Goal: Information Seeking & Learning: Learn about a topic

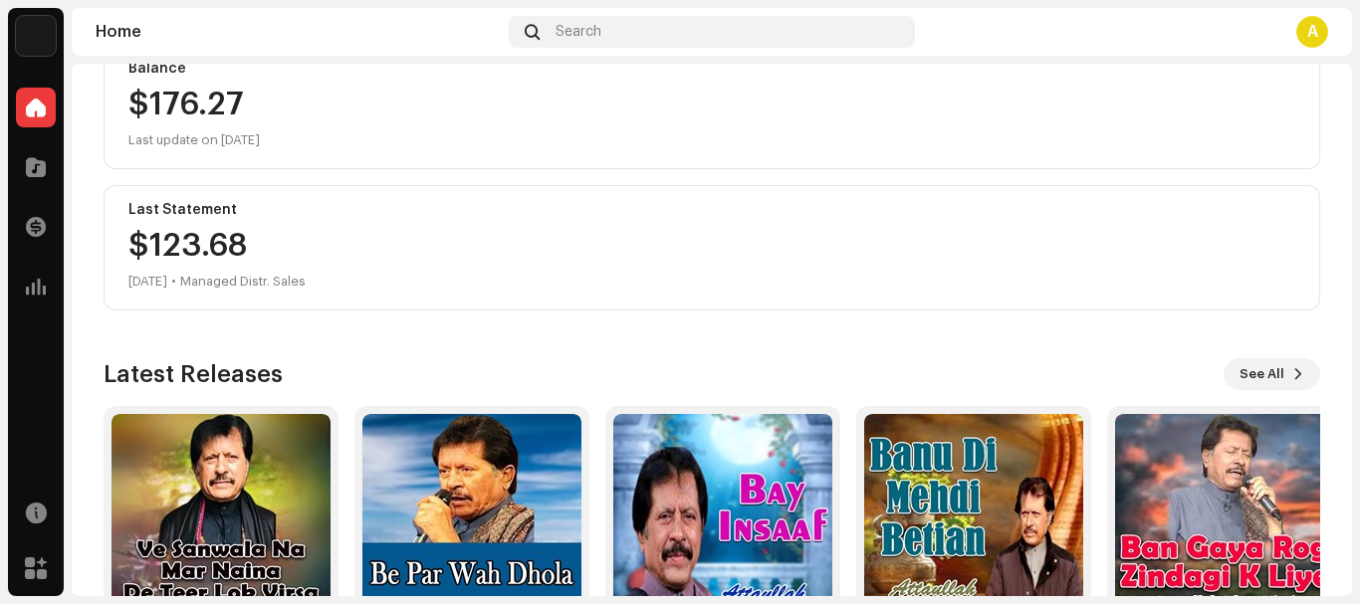
scroll to position [299, 0]
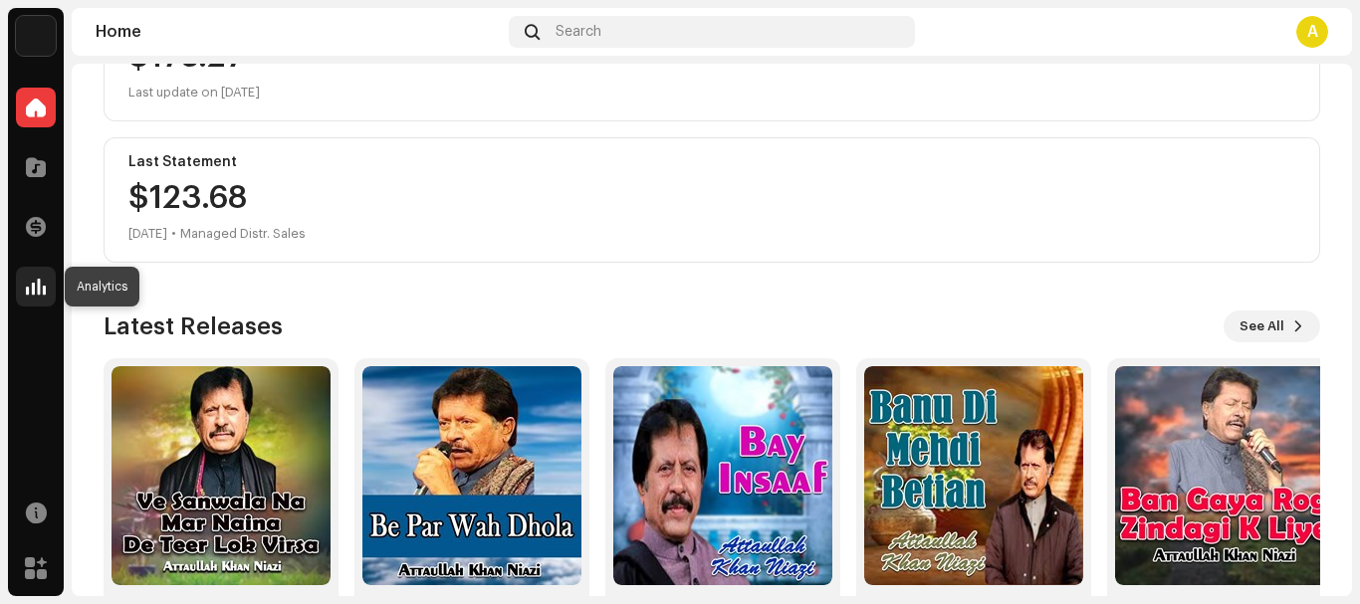
click at [37, 288] on span at bounding box center [36, 287] width 20 height 16
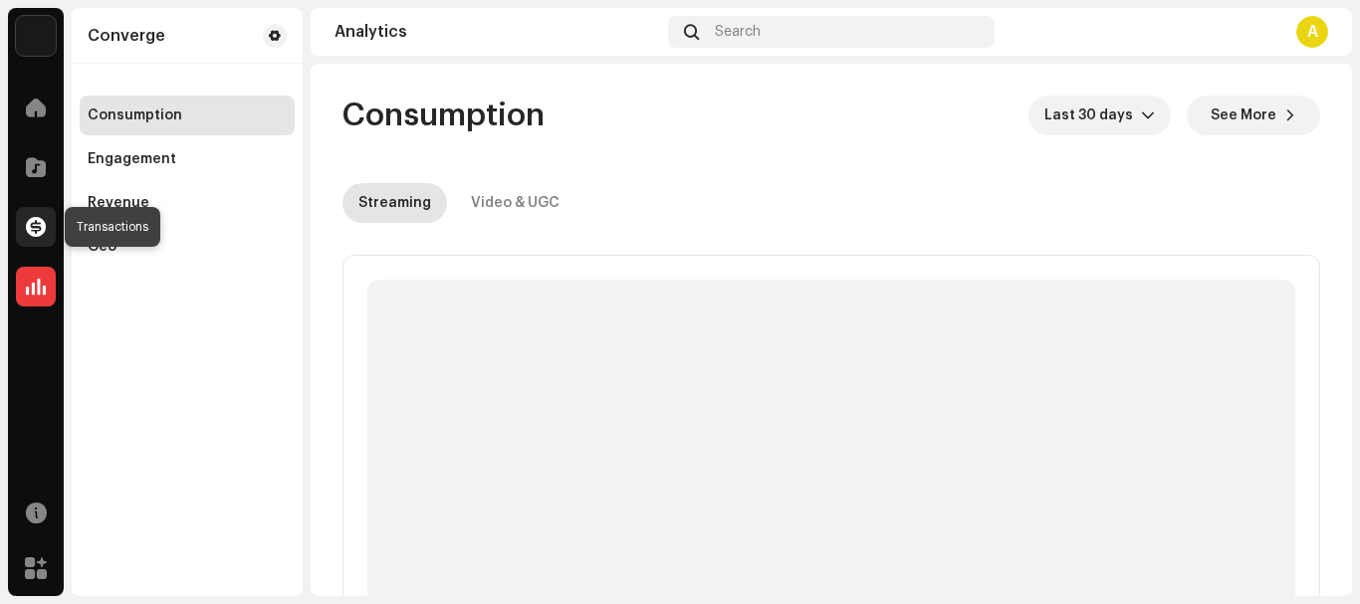
click at [34, 223] on span at bounding box center [36, 227] width 20 height 16
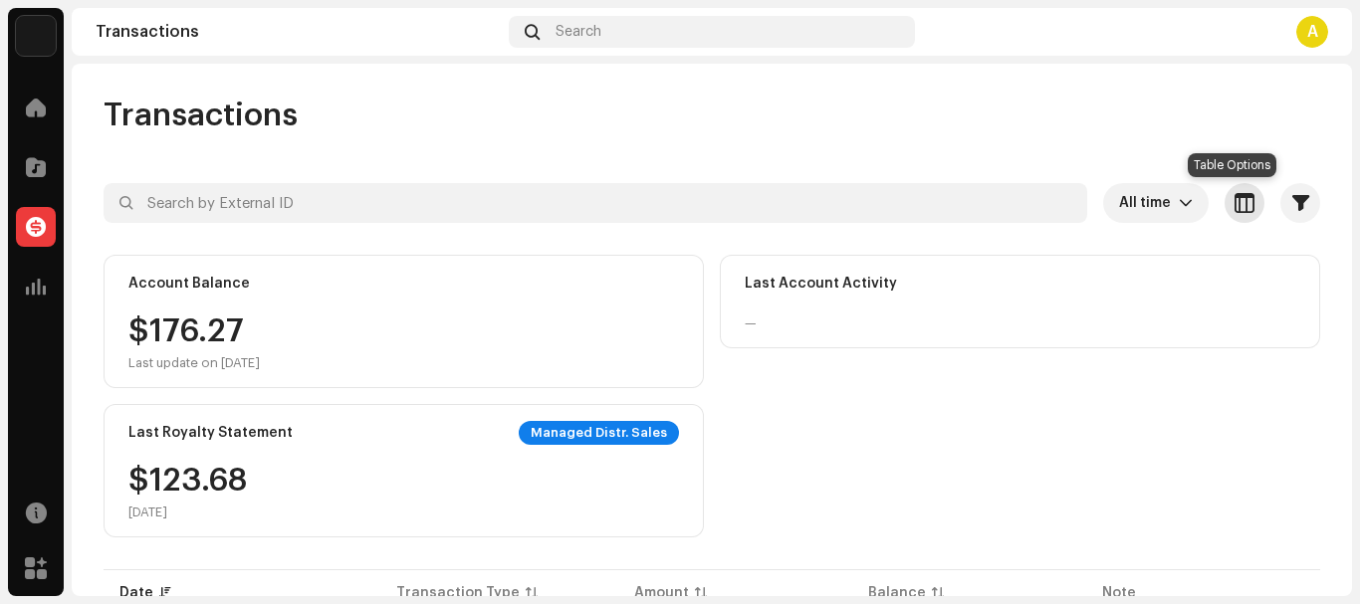
click at [1234, 203] on span "button" at bounding box center [1244, 203] width 20 height 16
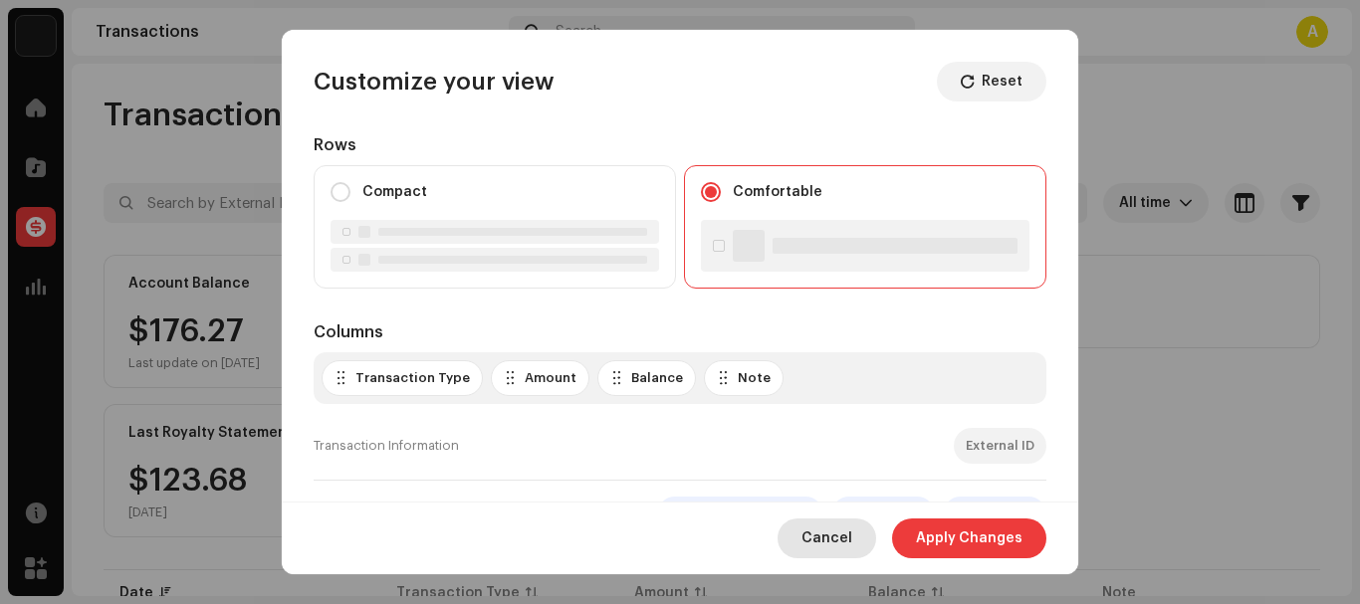
click at [832, 557] on span "Cancel" at bounding box center [826, 539] width 51 height 40
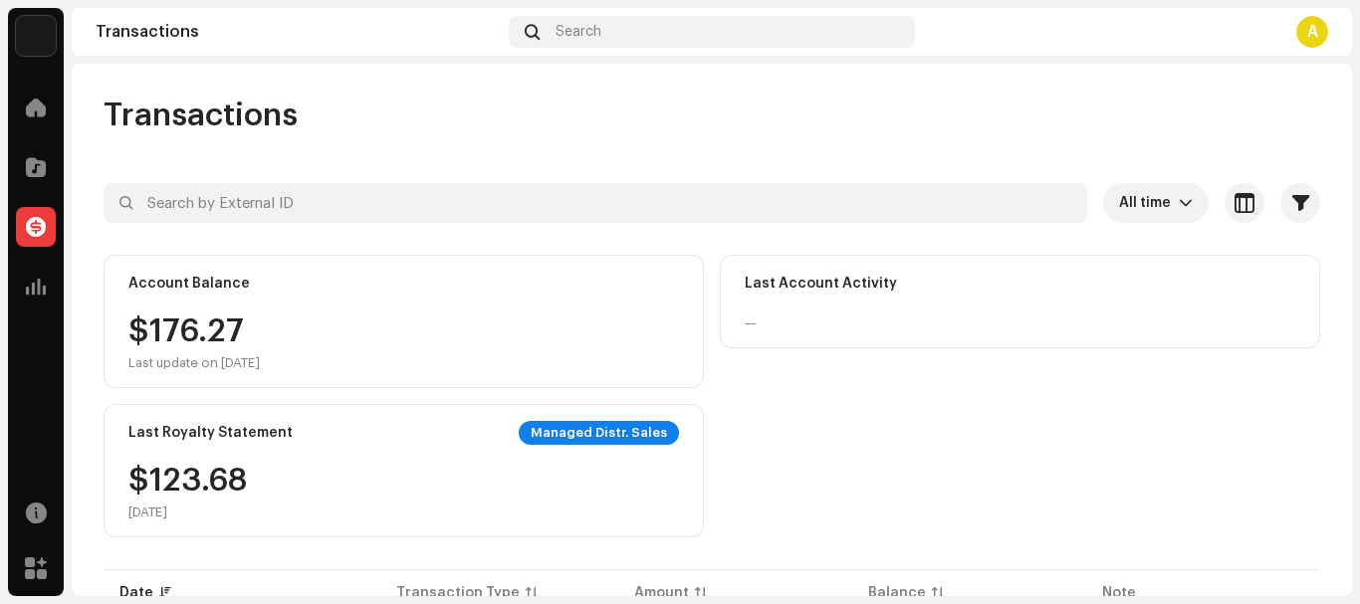
scroll to position [300, 0]
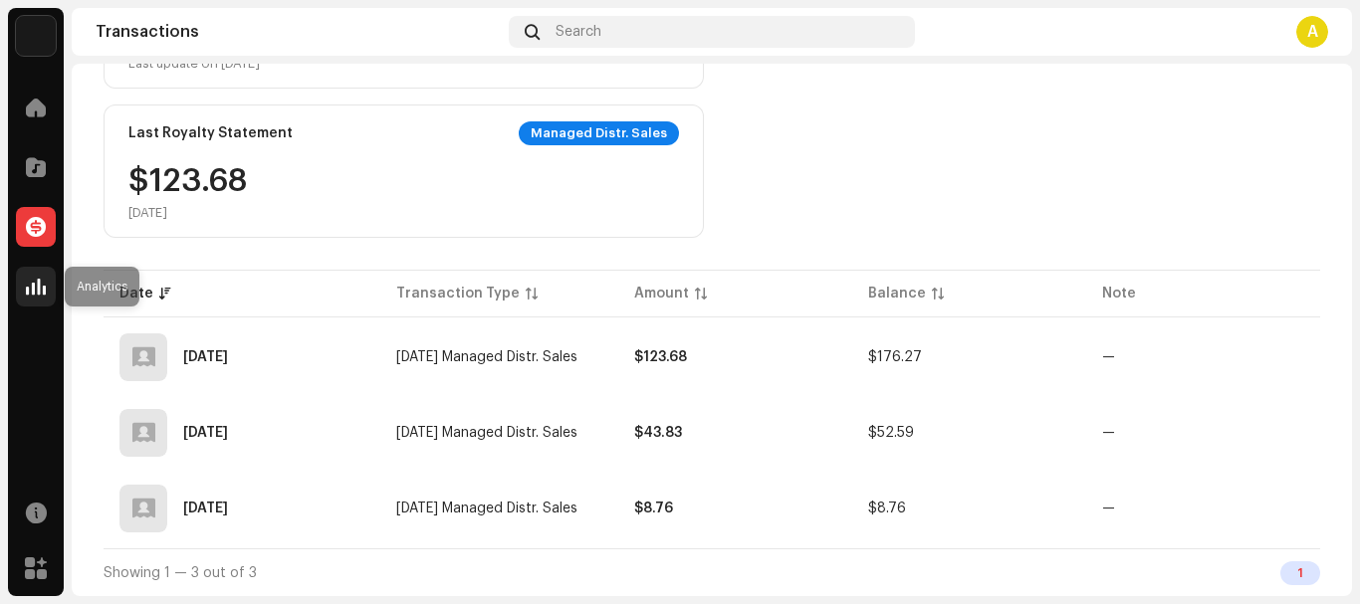
click at [40, 292] on span at bounding box center [36, 287] width 20 height 16
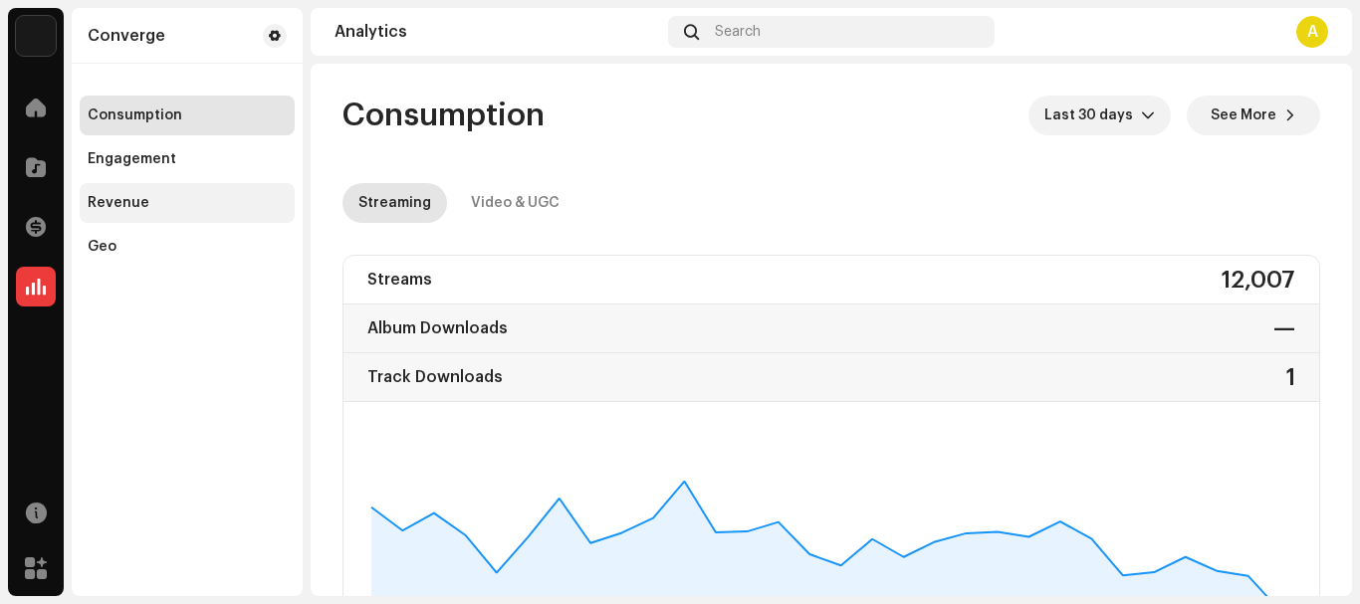
click at [135, 209] on div "Revenue" at bounding box center [119, 203] width 62 height 16
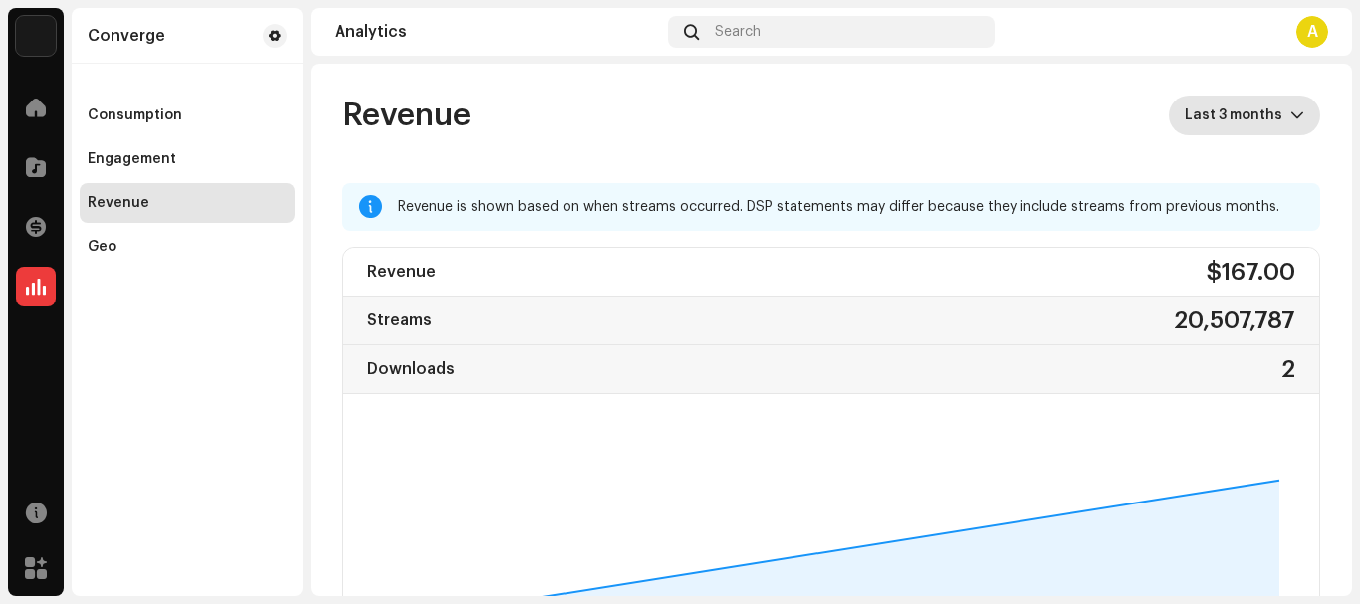
click at [1249, 118] on span "Last 3 months" at bounding box center [1237, 116] width 106 height 40
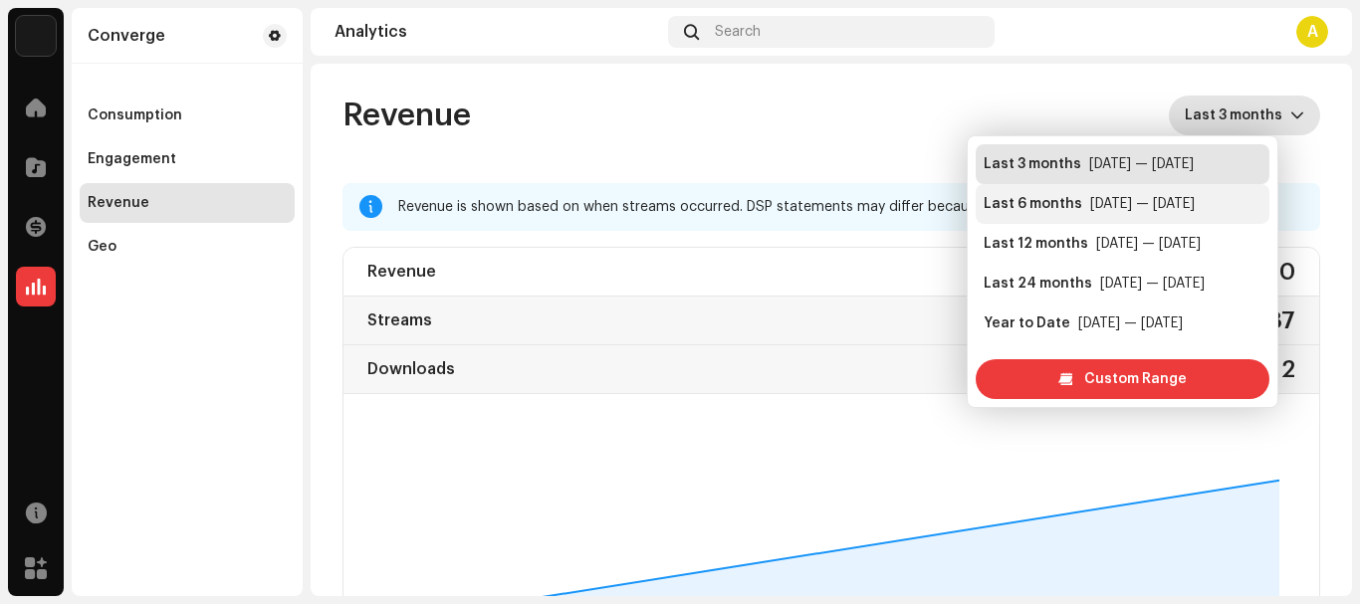
click at [1132, 203] on div "[DATE] — [DATE]" at bounding box center [1142, 204] width 105 height 20
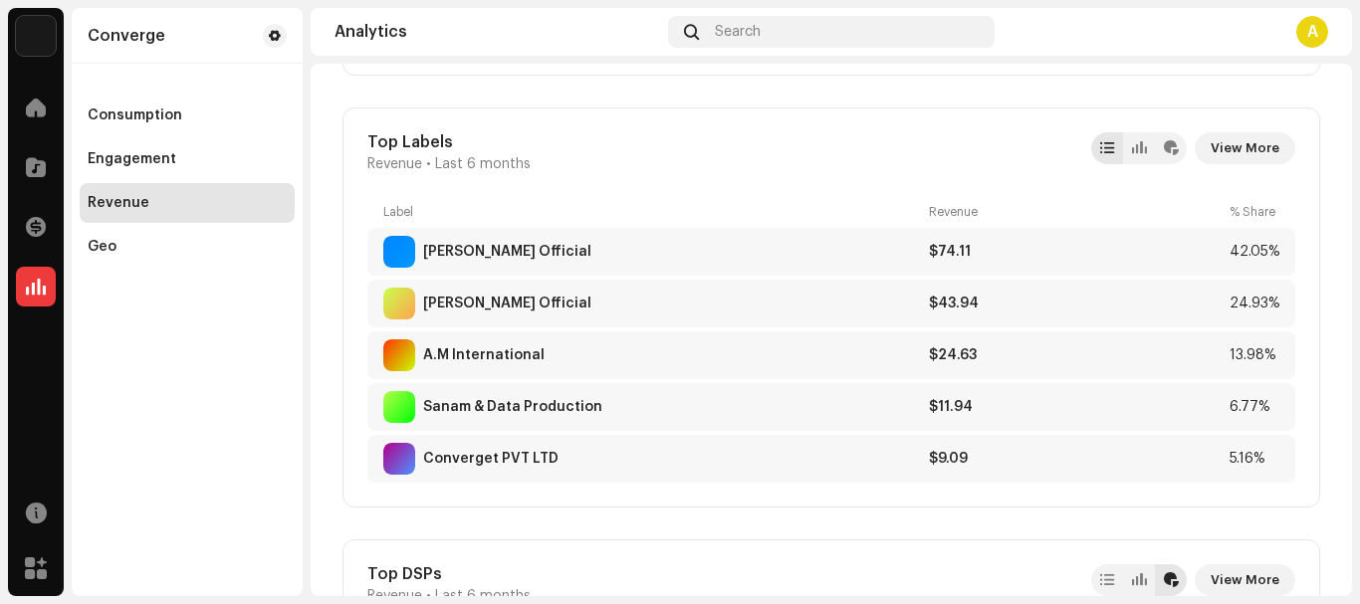
scroll to position [1991, 0]
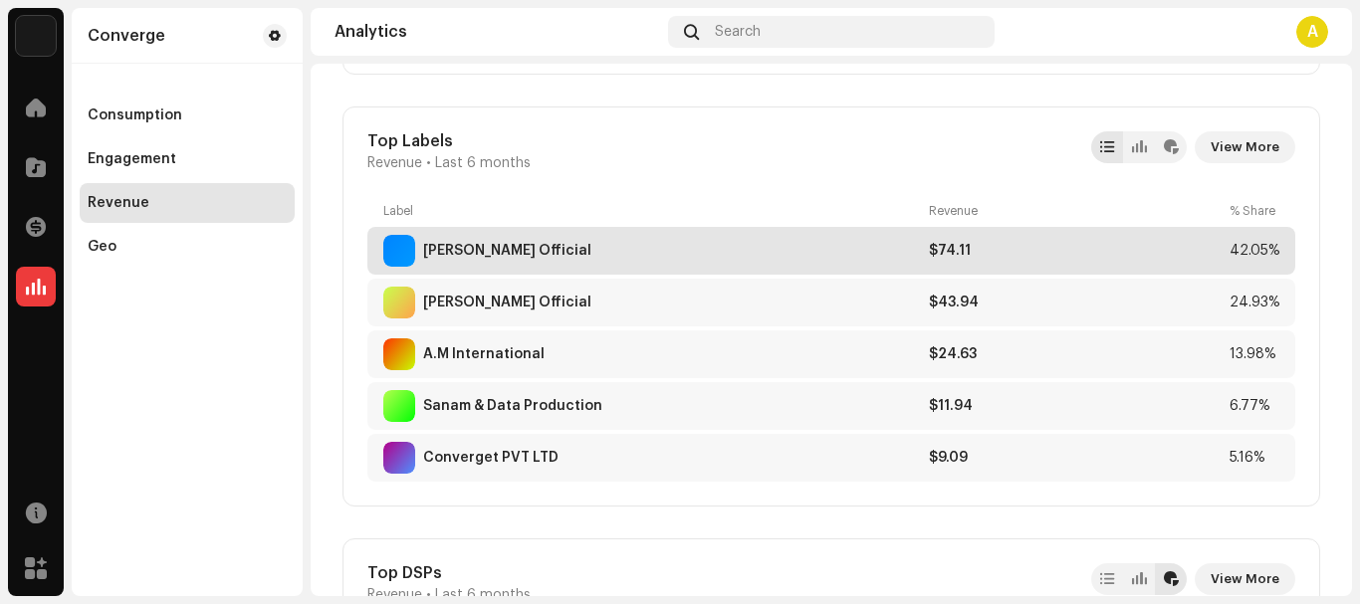
click at [1016, 258] on div "$74.11" at bounding box center [1075, 251] width 293 height 16
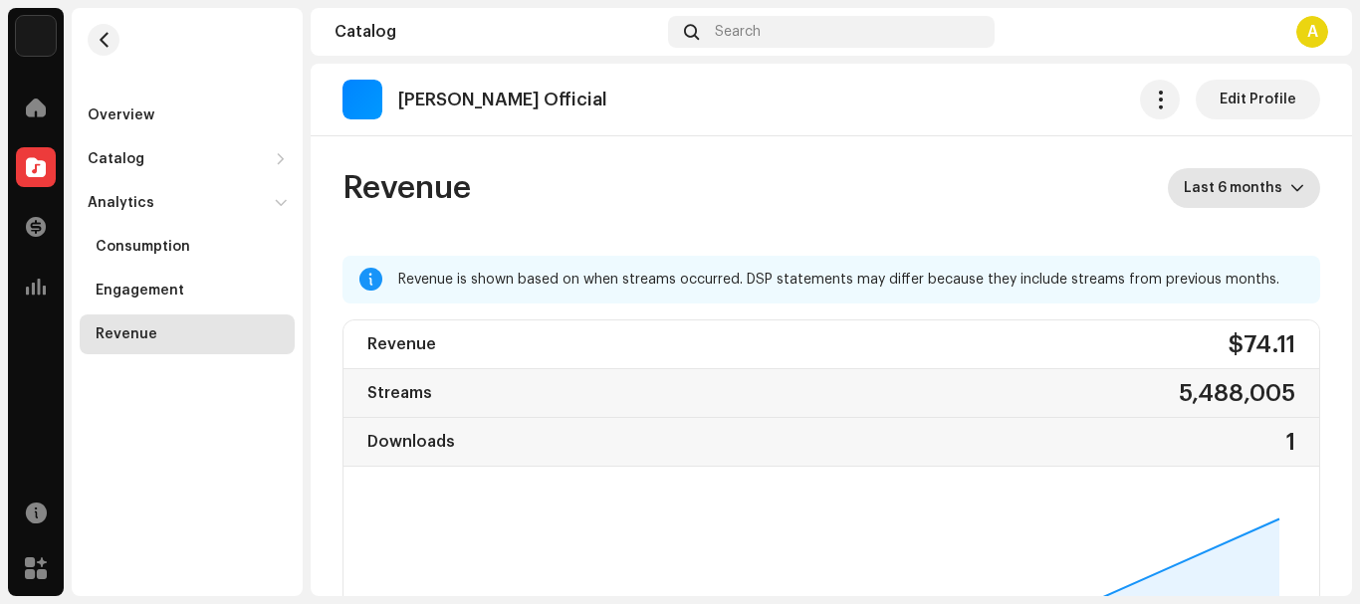
click at [1235, 177] on span "Last 6 months" at bounding box center [1236, 188] width 107 height 40
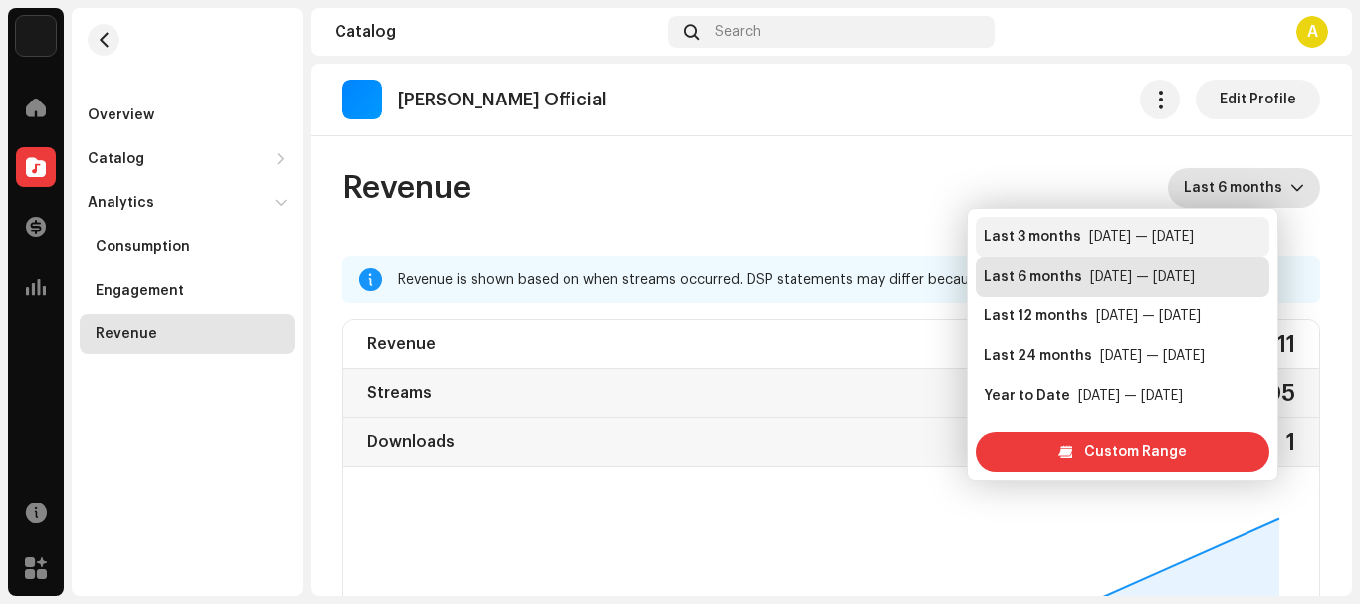
click at [1094, 236] on div "[DATE] — [DATE]" at bounding box center [1141, 237] width 105 height 20
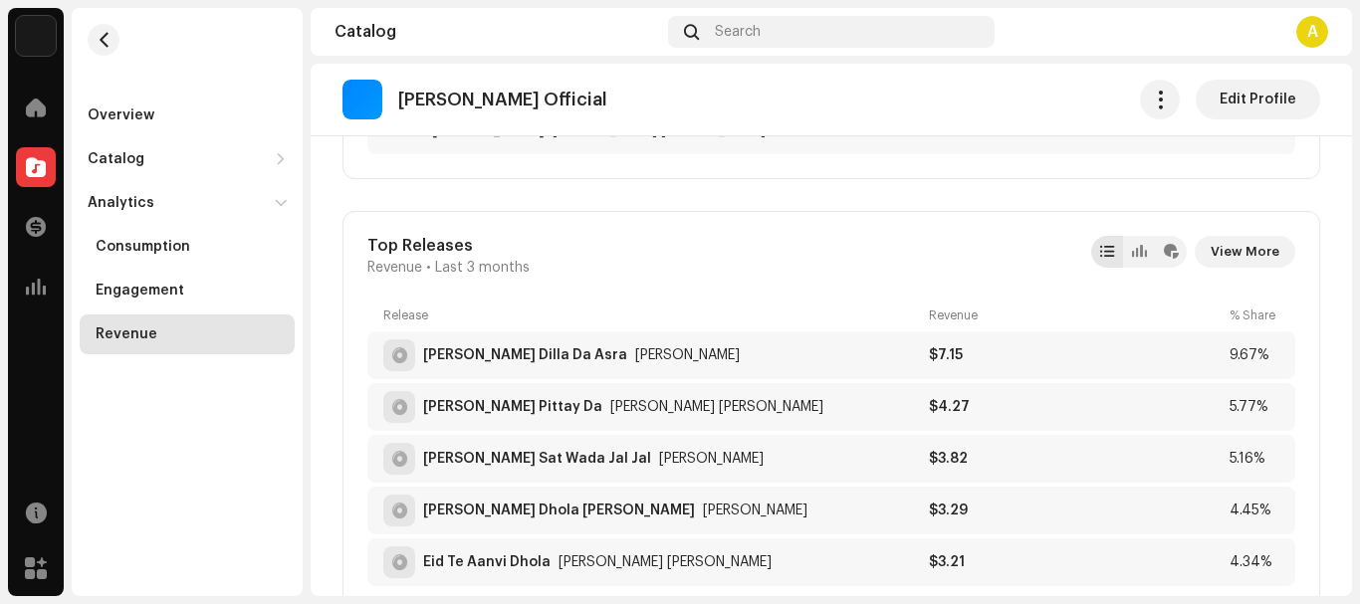
scroll to position [1194, 0]
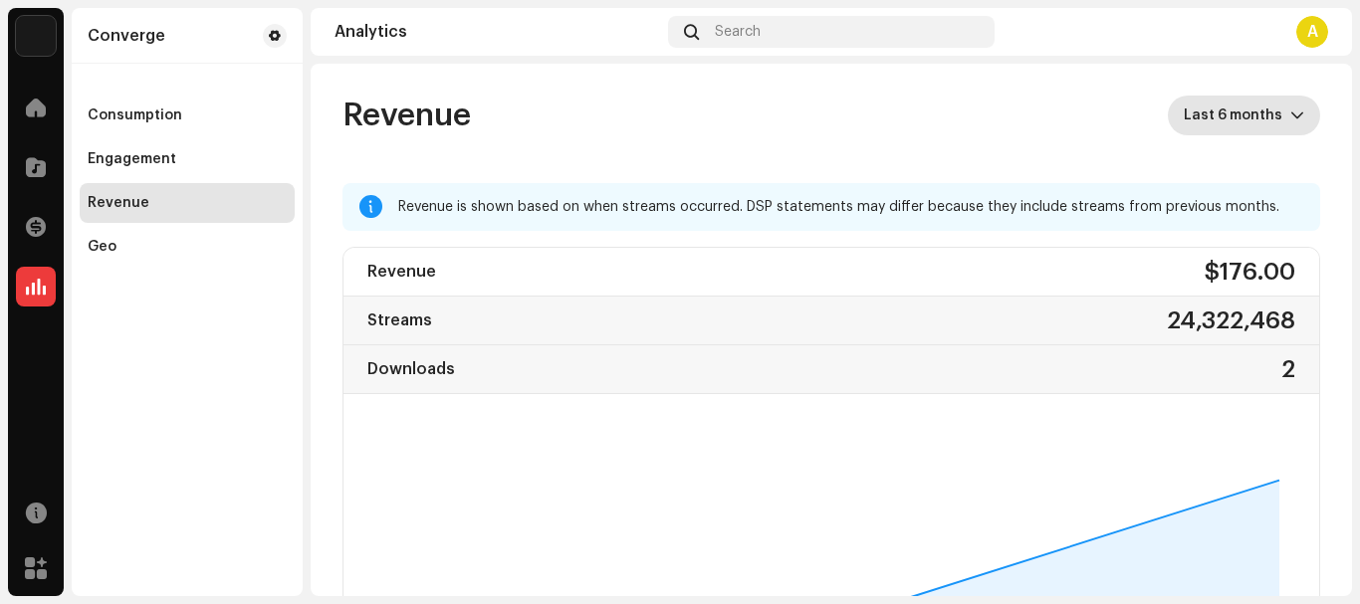
click at [1183, 123] on span "Last 6 months" at bounding box center [1236, 116] width 107 height 40
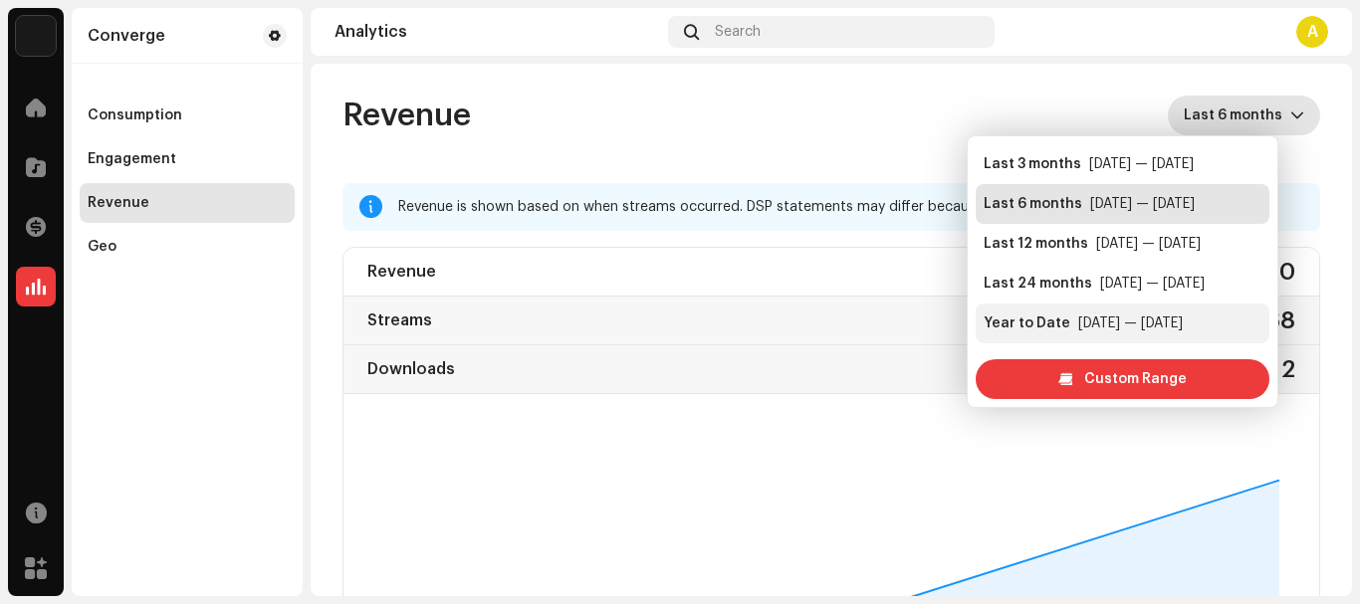
click at [1120, 318] on div "[DATE] — [DATE]" at bounding box center [1130, 324] width 105 height 20
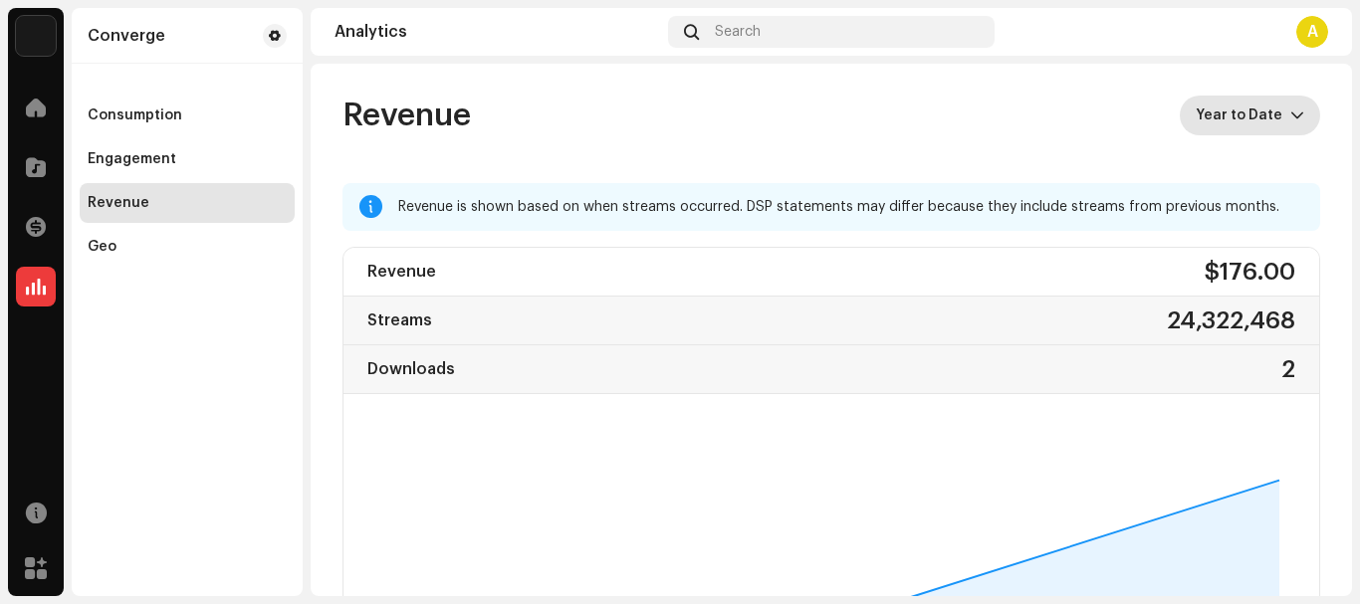
click at [1210, 123] on span "Year to Date" at bounding box center [1242, 116] width 95 height 40
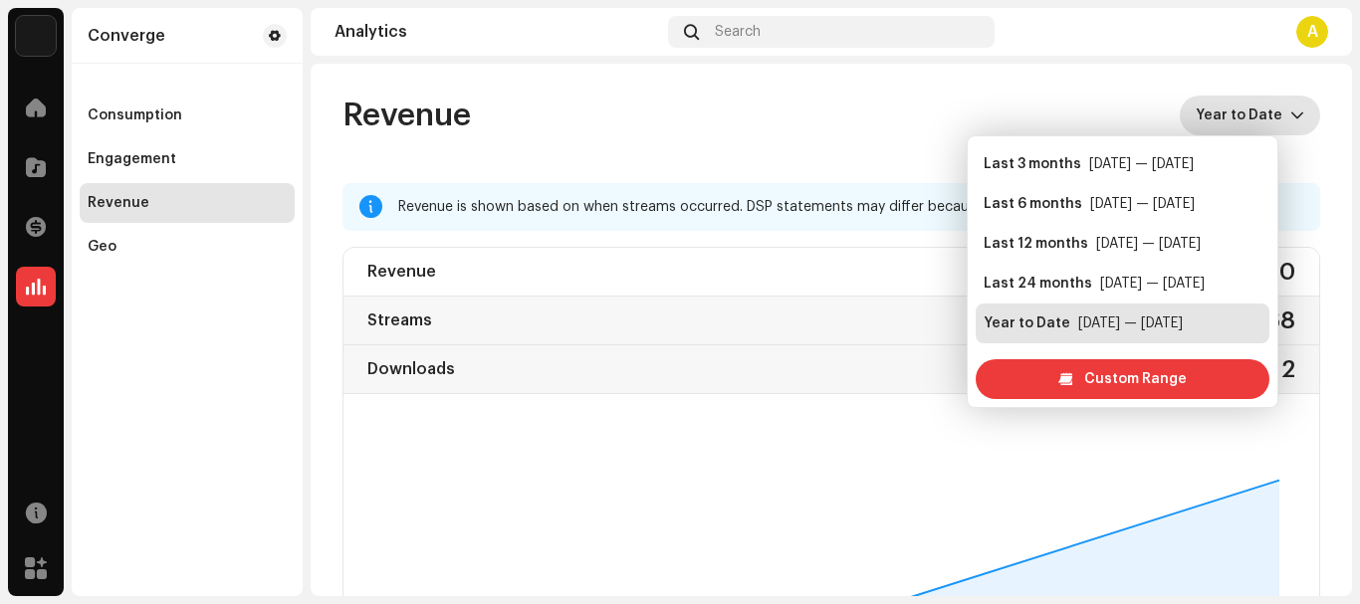
scroll to position [32, 0]
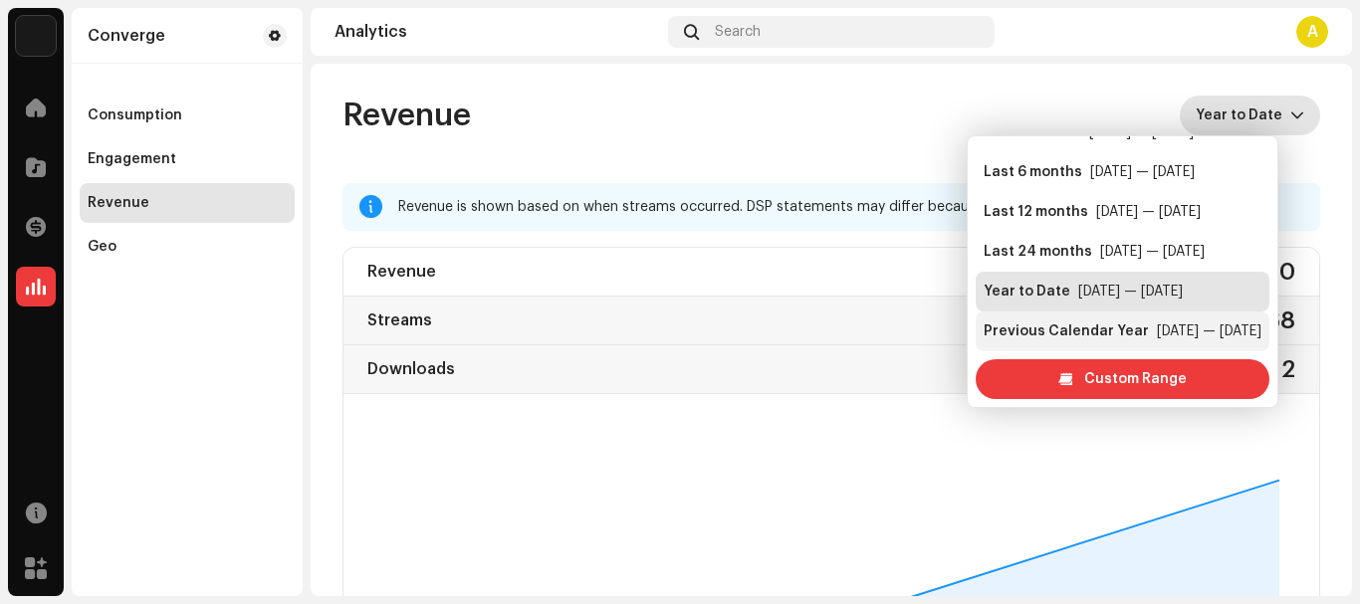
click at [1102, 329] on div "Previous Calendar Year" at bounding box center [1065, 331] width 165 height 20
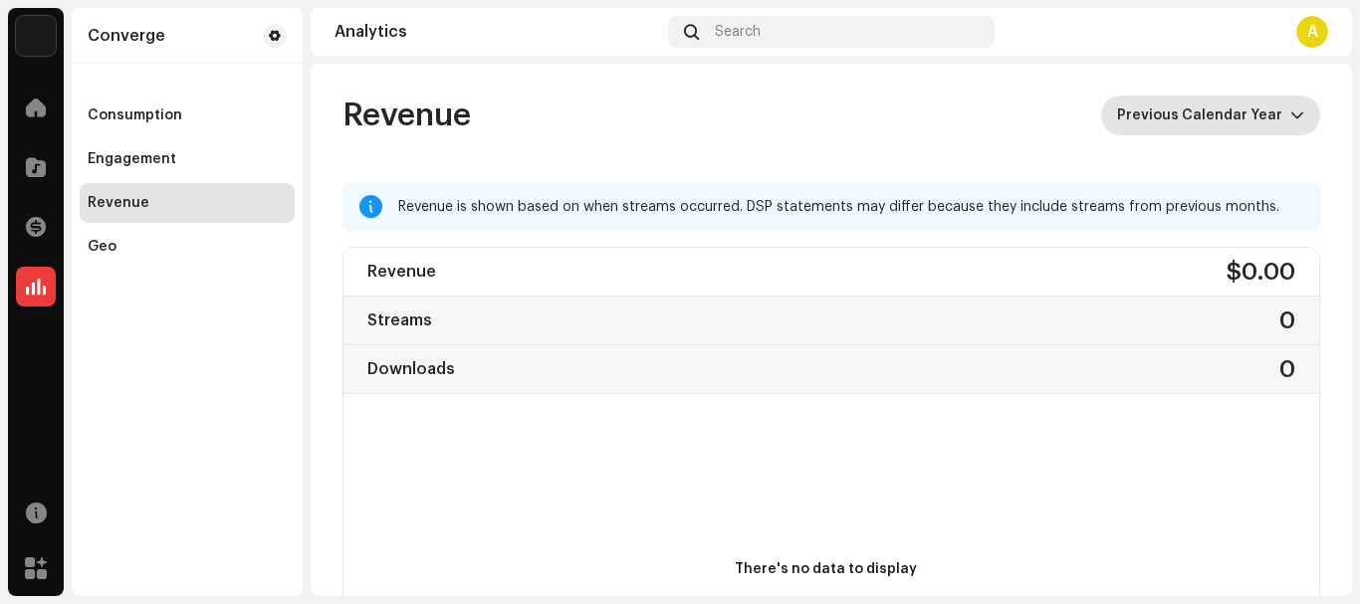
click at [1181, 120] on span "Previous Calendar Year" at bounding box center [1203, 116] width 173 height 40
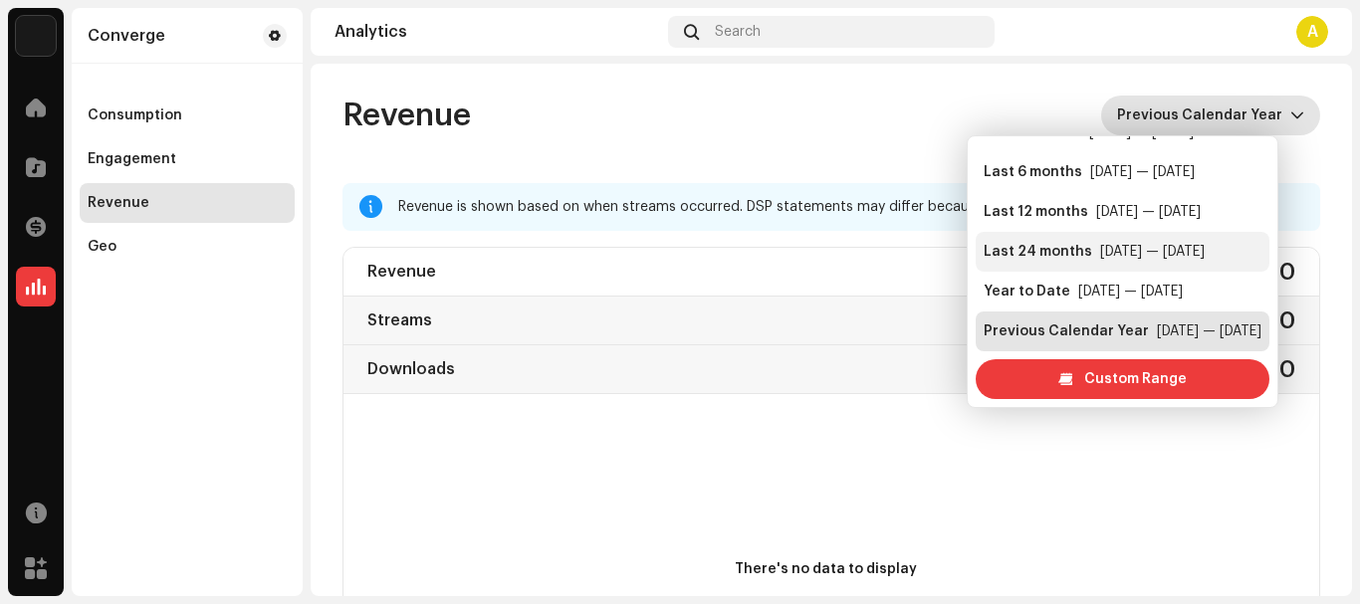
scroll to position [8, 0]
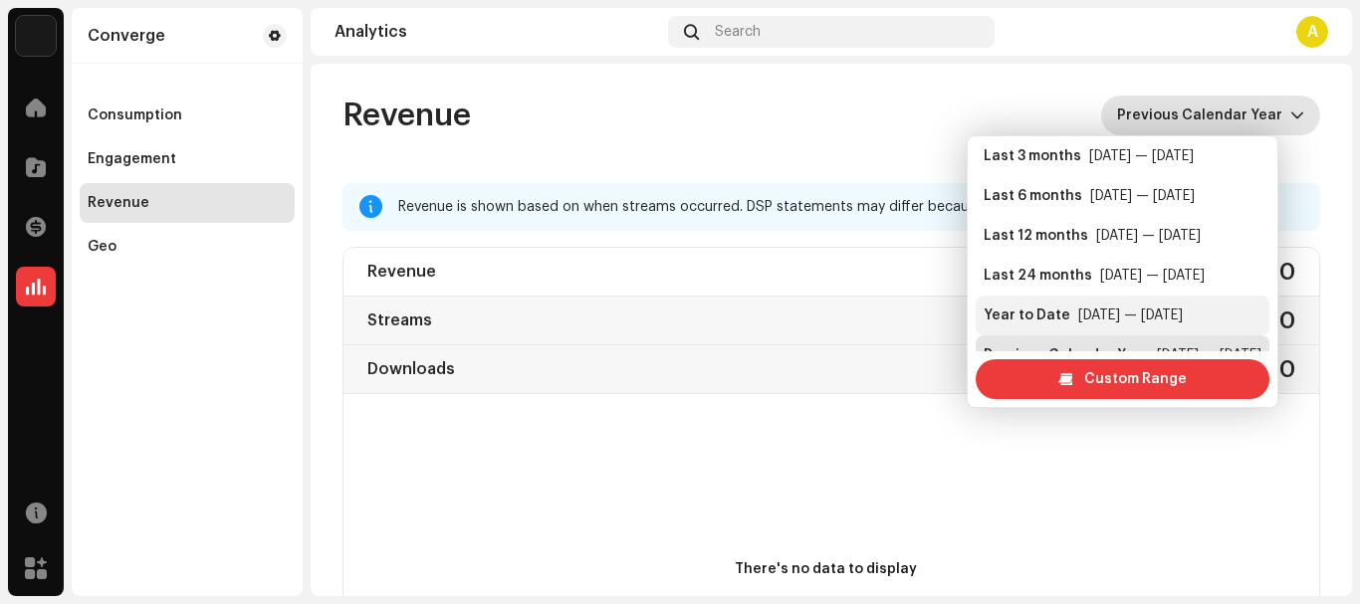
click at [1136, 305] on li "Year to Date [DATE] — [DATE]" at bounding box center [1122, 316] width 294 height 40
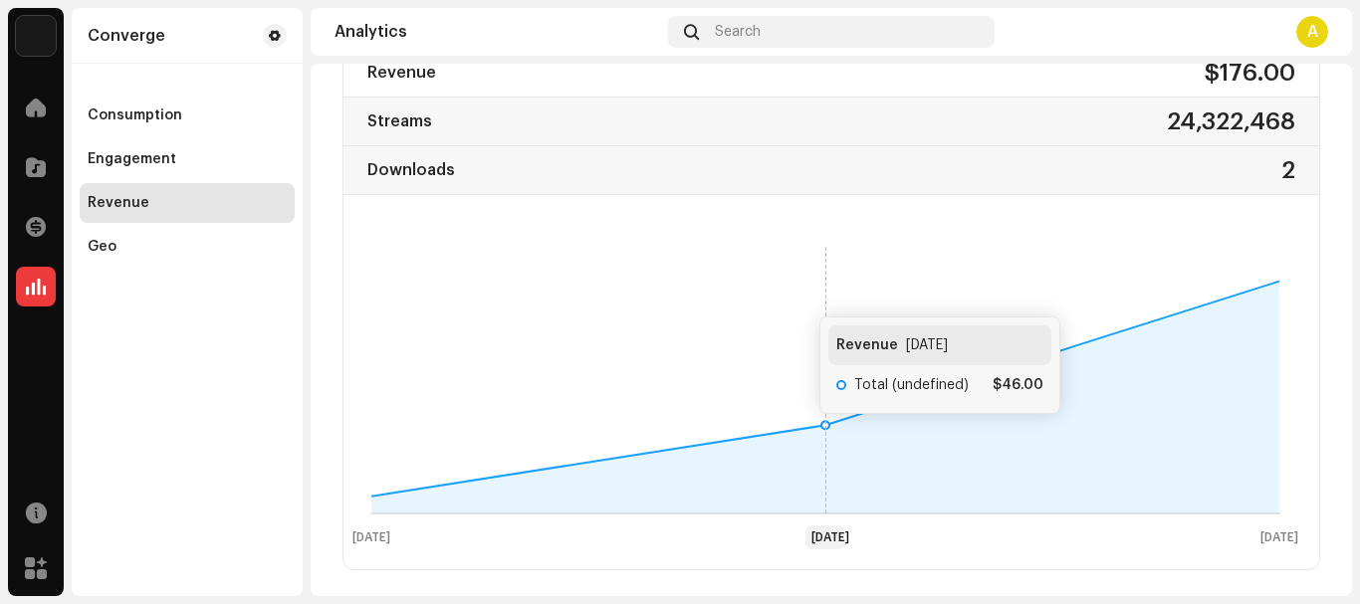
scroll to position [597, 0]
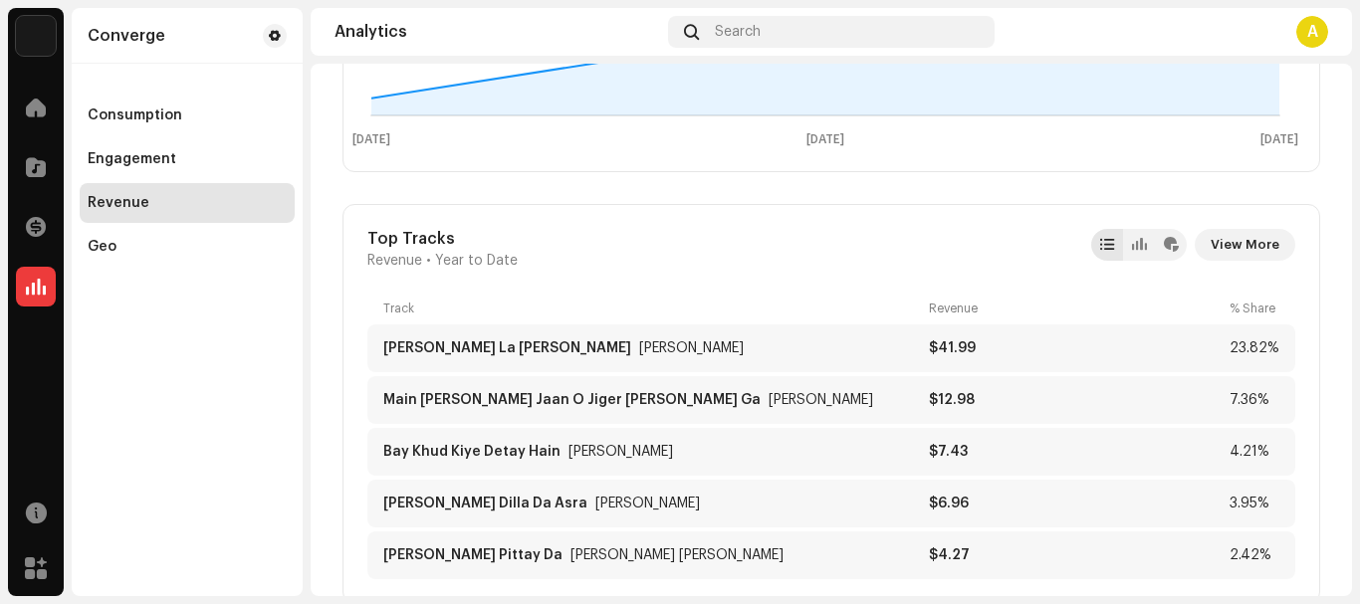
click at [177, 213] on div "Revenue" at bounding box center [187, 203] width 215 height 40
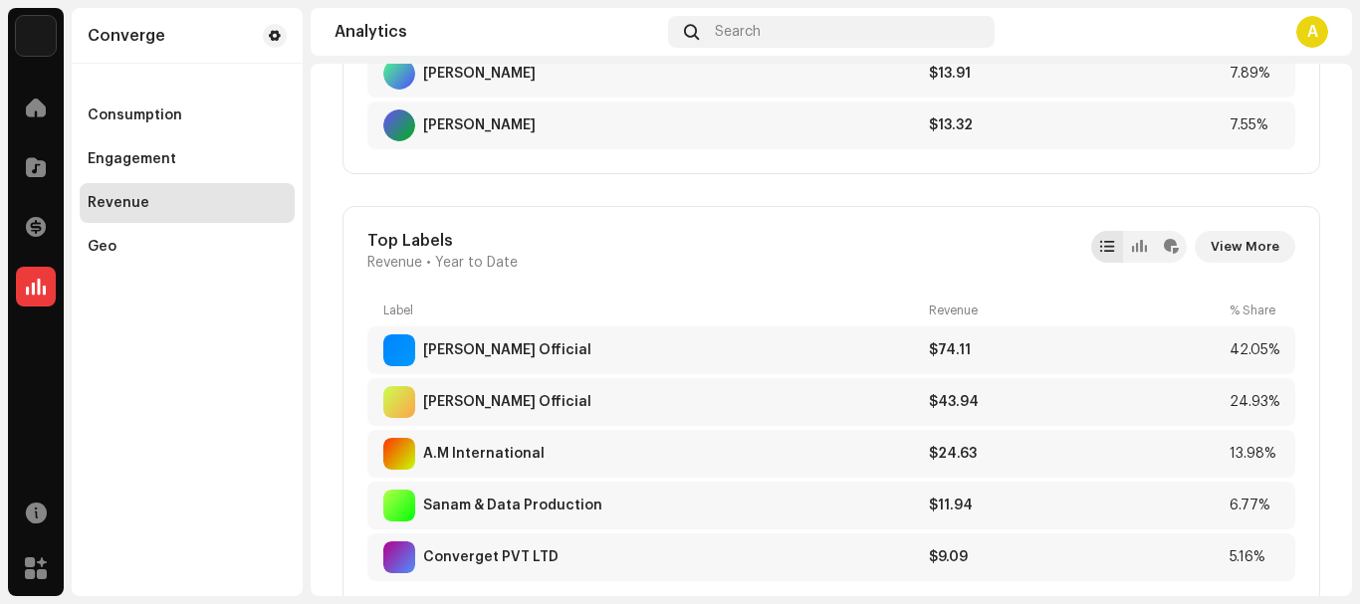
scroll to position [2090, 0]
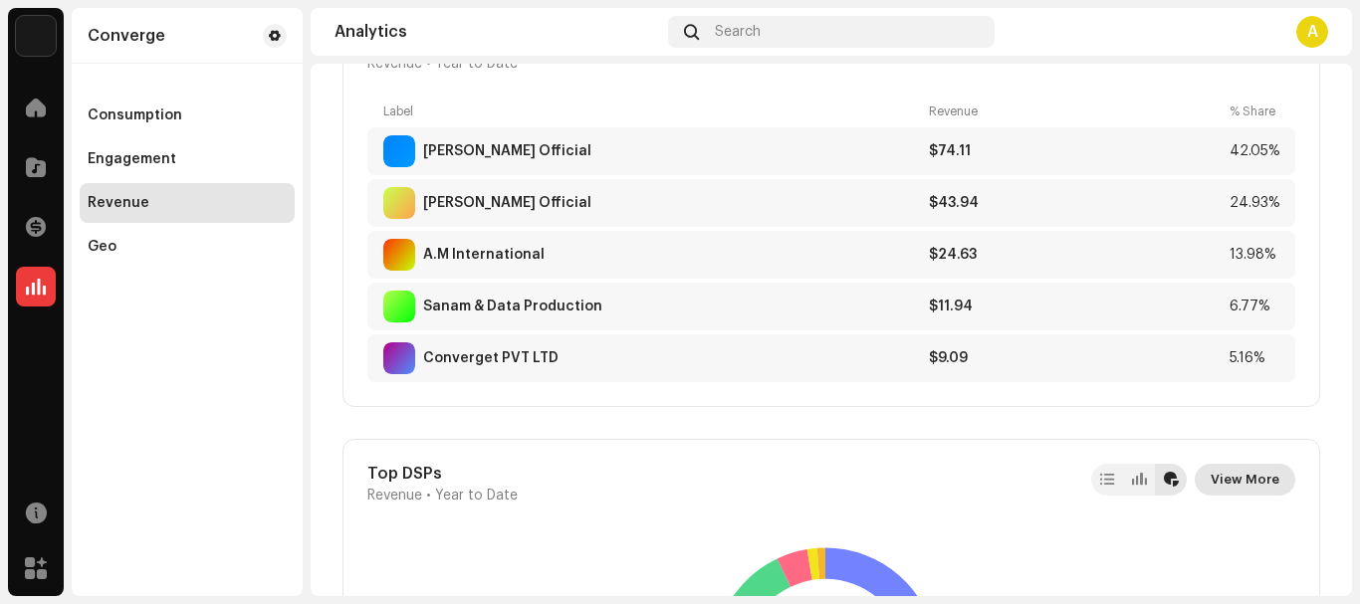
click at [1210, 479] on span "View More" at bounding box center [1244, 480] width 69 height 40
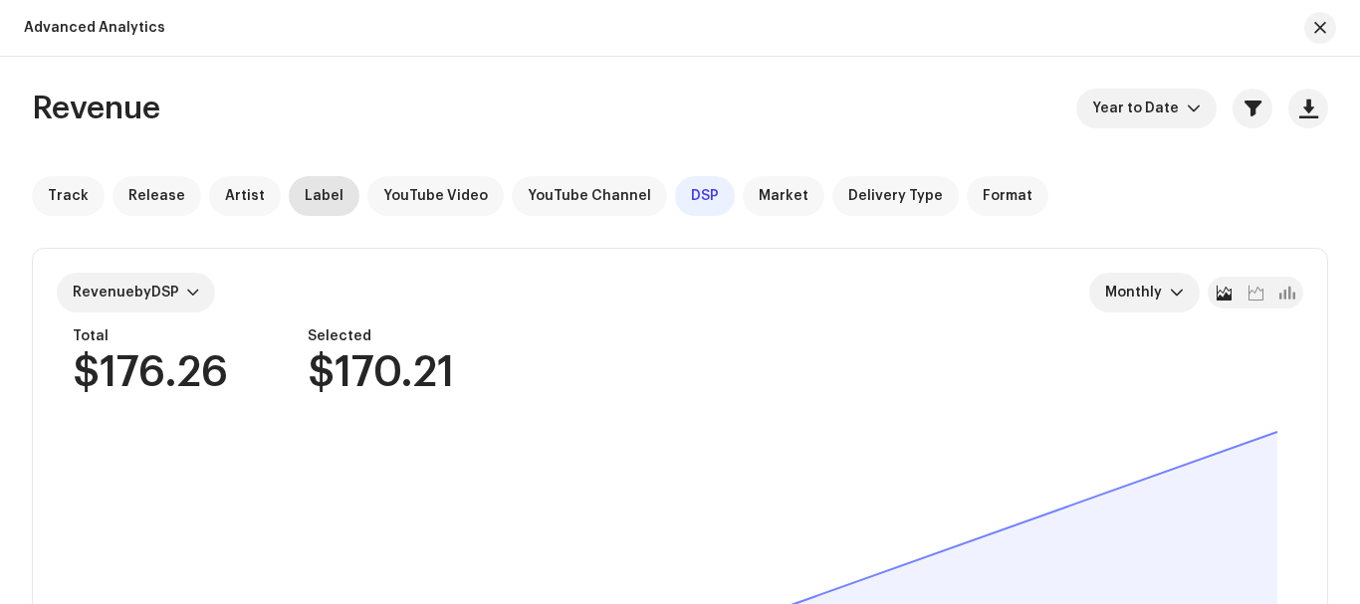
click at [307, 188] on span "Label" at bounding box center [324, 196] width 39 height 16
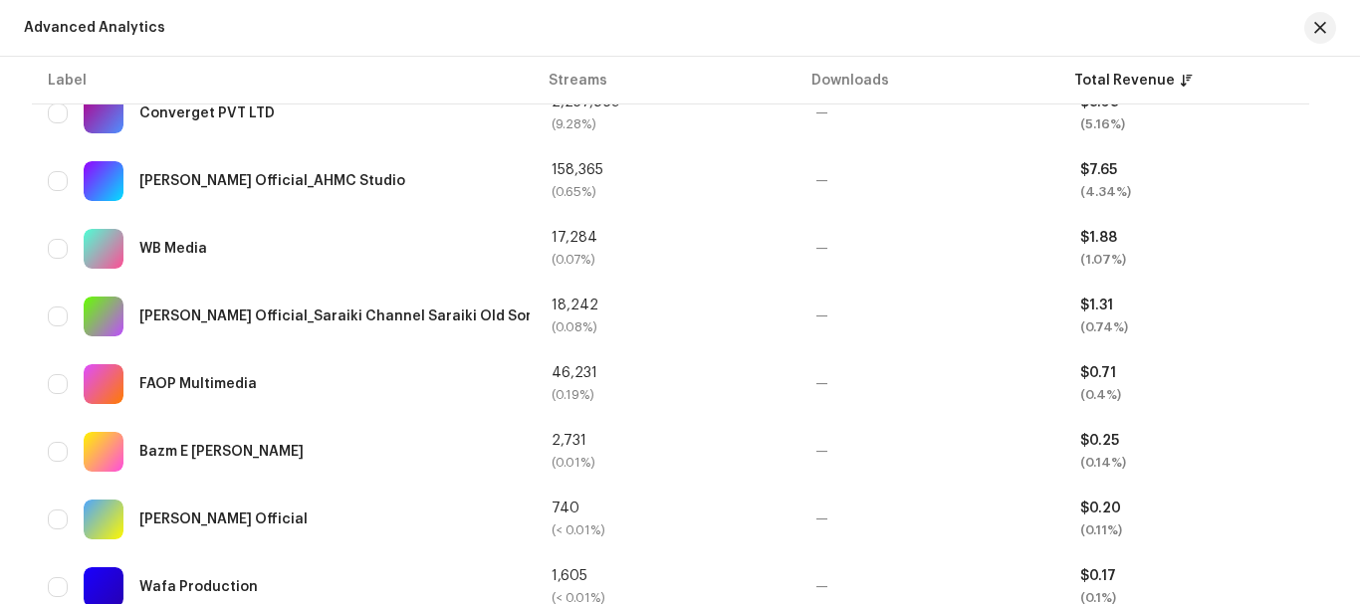
scroll to position [990, 0]
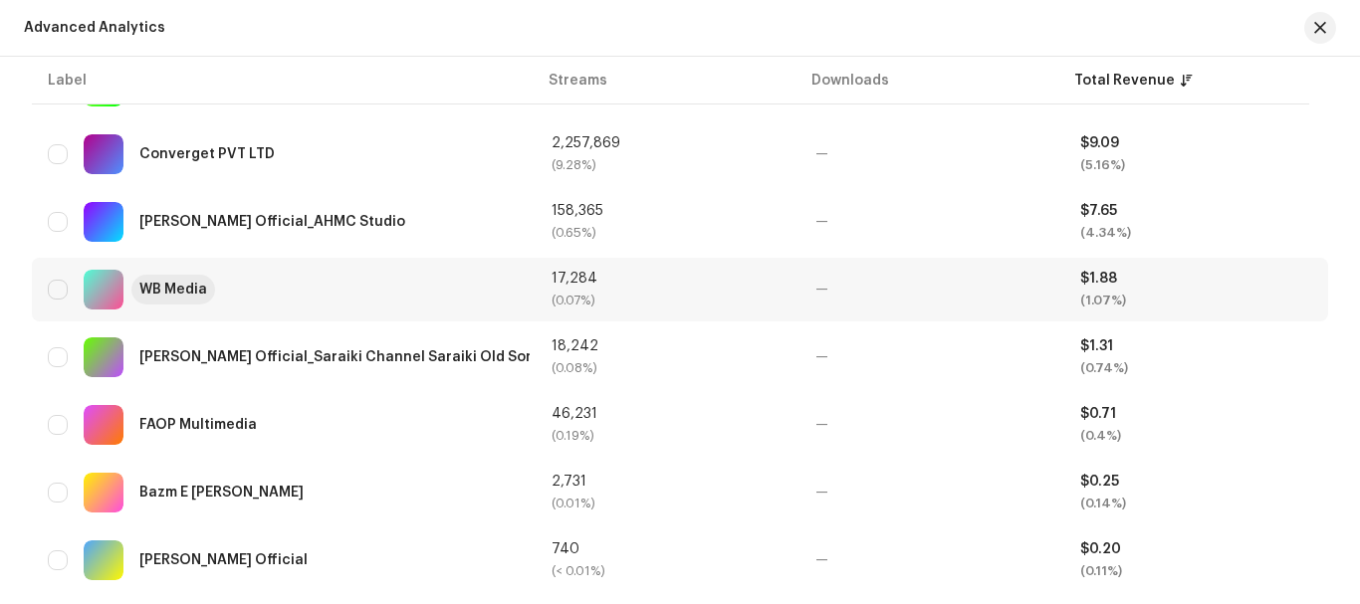
click at [181, 292] on div "WB Media" at bounding box center [173, 290] width 68 height 14
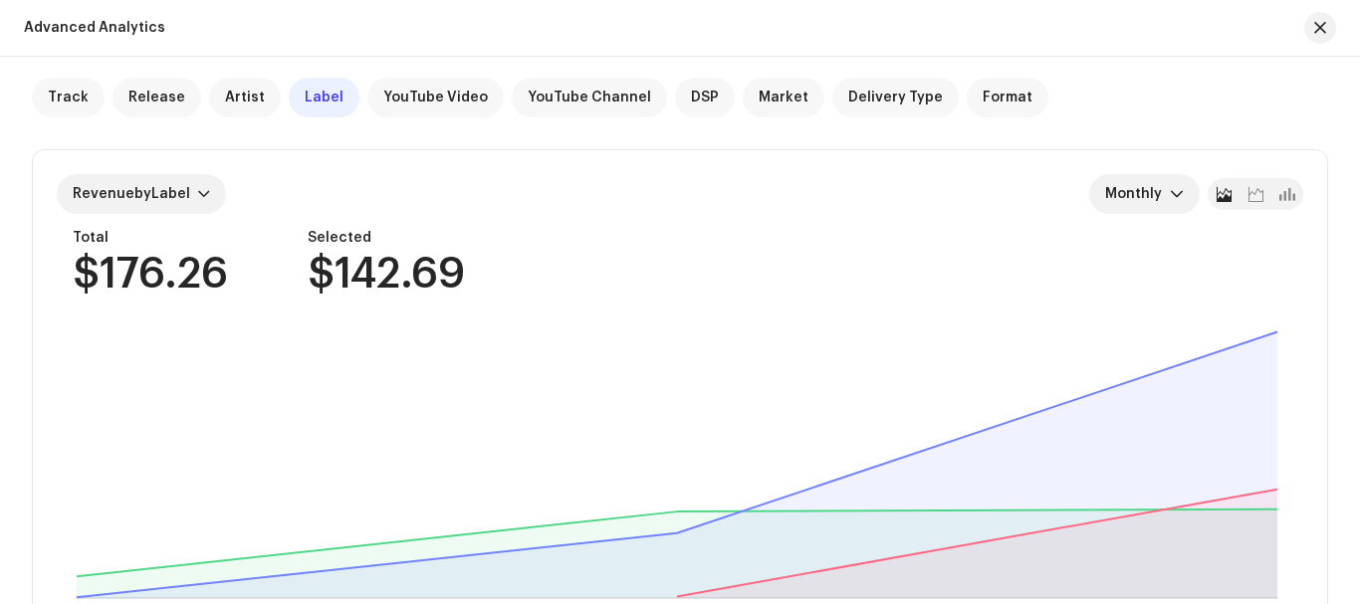
scroll to position [0, 0]
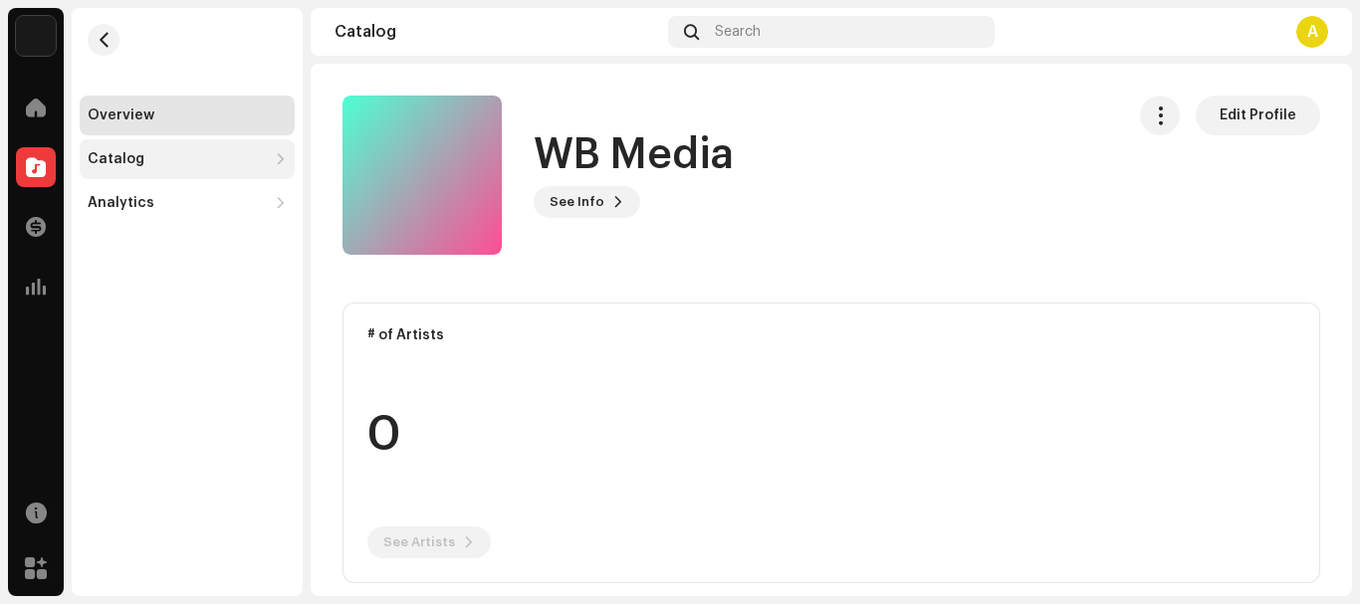
click at [127, 161] on div "Catalog" at bounding box center [116, 159] width 57 height 16
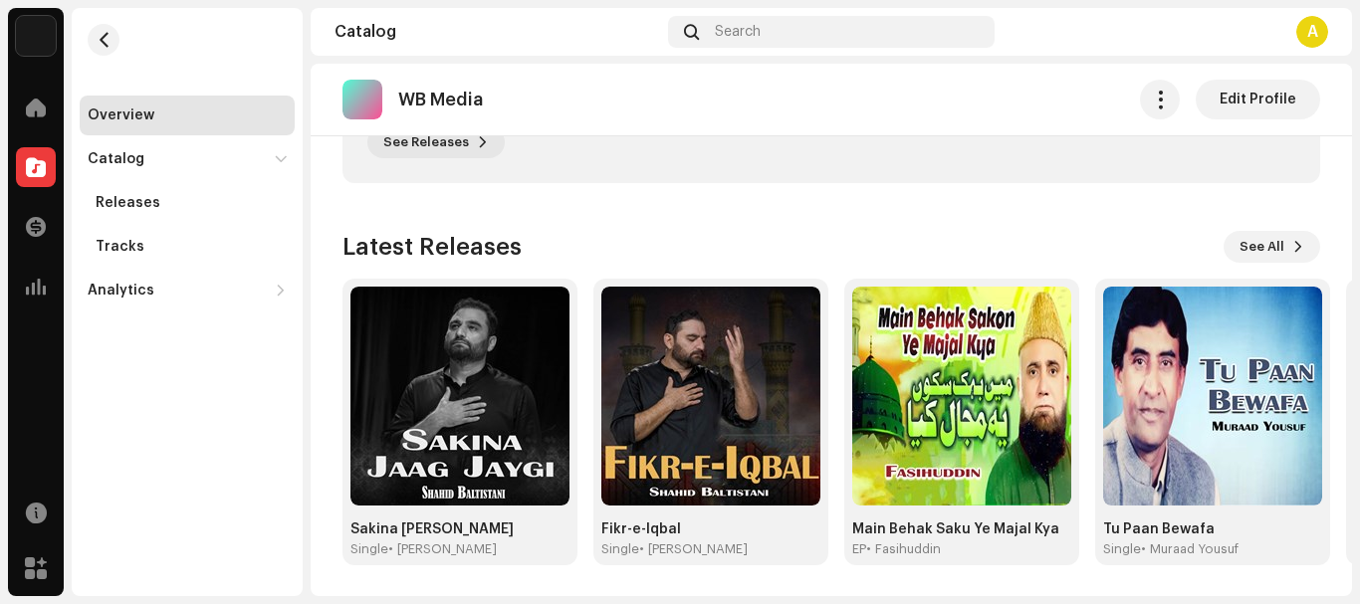
scroll to position [698, 0]
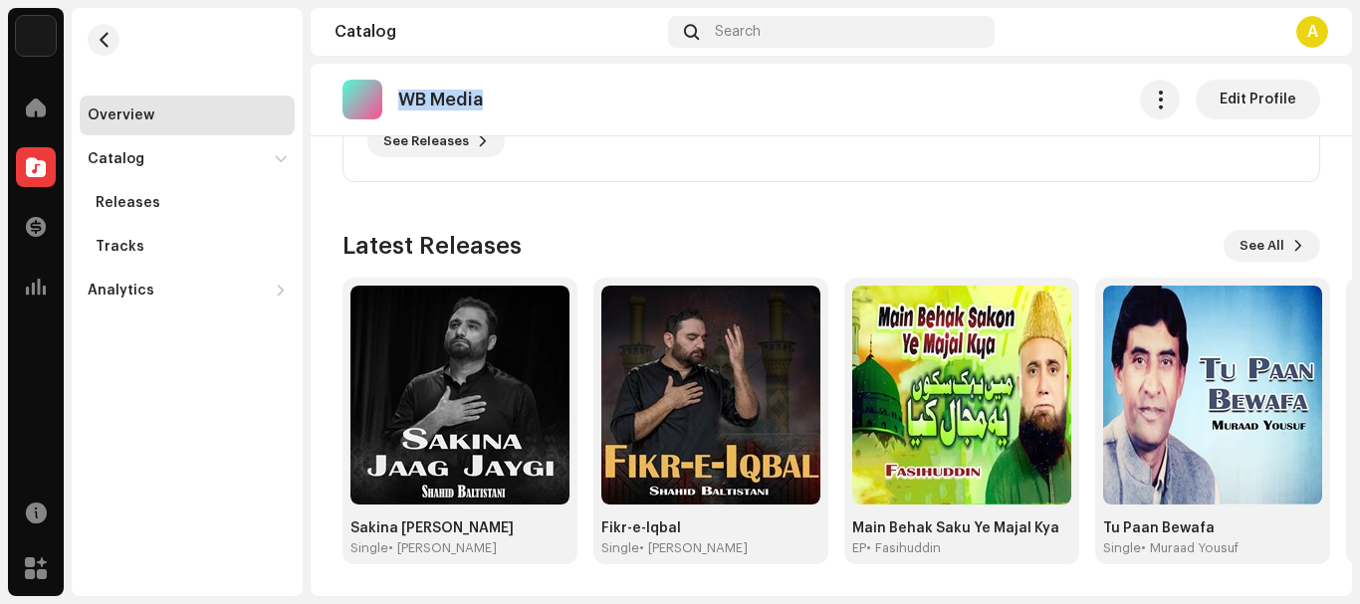
drag, startPoint x: 399, startPoint y: 97, endPoint x: 523, endPoint y: 93, distance: 123.5
click at [523, 93] on div "WB Media Edit Profile" at bounding box center [830, 100] width 977 height 40
